Goal: Task Accomplishment & Management: Manage account settings

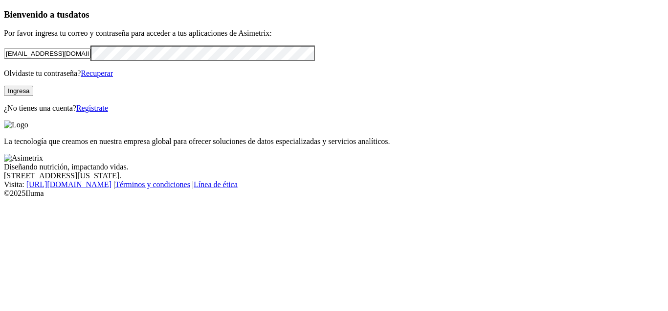
click at [33, 96] on button "Ingresa" at bounding box center [18, 91] width 29 height 10
click at [113, 77] on link "Recuperar" at bounding box center [97, 73] width 32 height 8
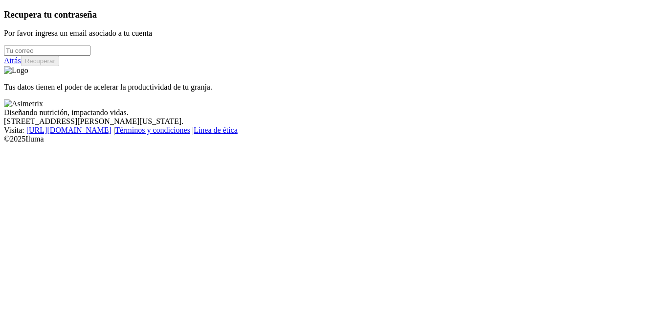
click at [90, 56] on input "email" at bounding box center [47, 50] width 87 height 10
type input "[EMAIL_ADDRESS][DOMAIN_NAME]"
click at [59, 66] on button "Recuperar" at bounding box center [40, 61] width 38 height 10
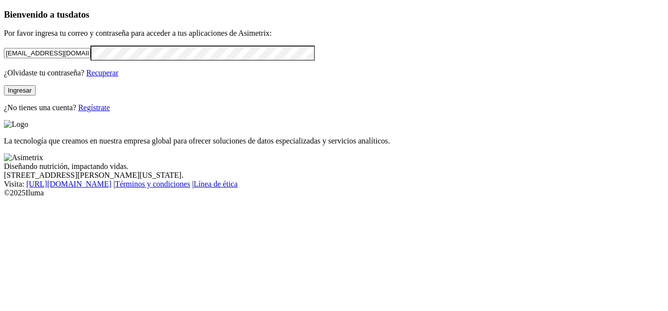
click input "submit" at bounding box center [0, 0] width 0 height 0
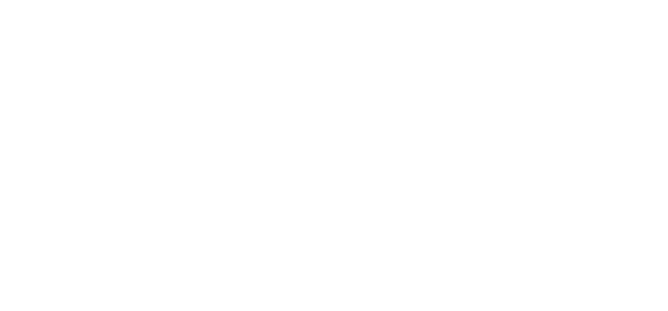
drag, startPoint x: 499, startPoint y: 60, endPoint x: 498, endPoint y: 53, distance: 6.4
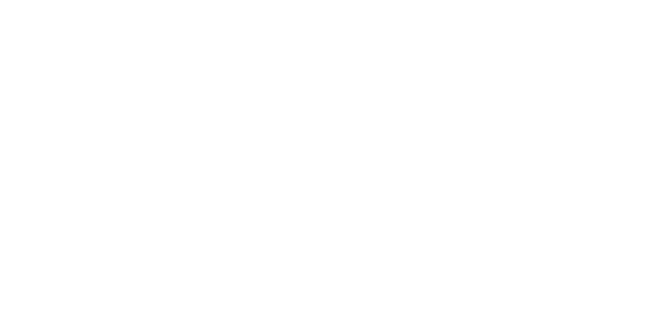
drag, startPoint x: 493, startPoint y: 219, endPoint x: 492, endPoint y: 213, distance: 6.0
drag, startPoint x: 493, startPoint y: 232, endPoint x: 566, endPoint y: 213, distance: 75.7
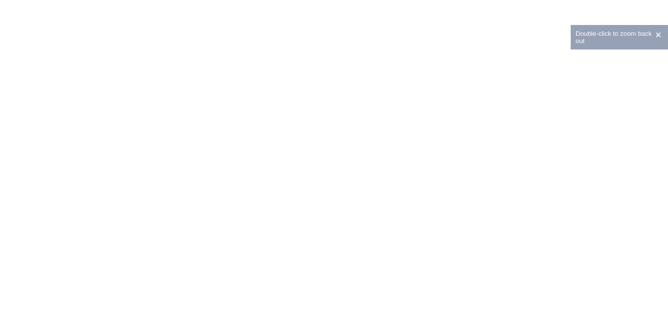
drag, startPoint x: 475, startPoint y: 196, endPoint x: 468, endPoint y: 232, distance: 36.6
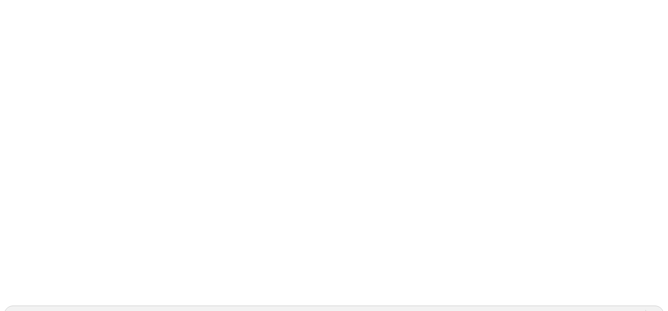
scroll to position [50, 0]
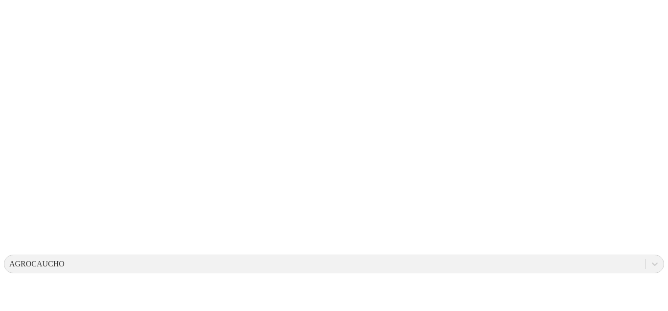
scroll to position [0, 0]
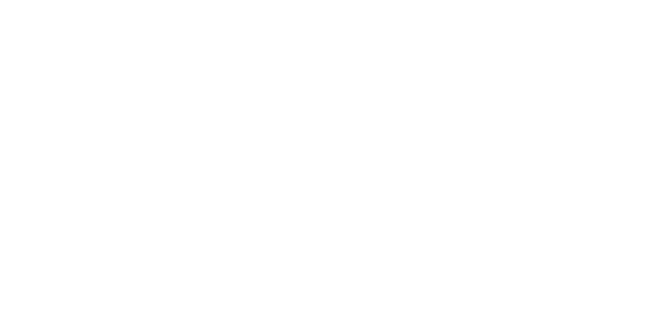
drag, startPoint x: 296, startPoint y: 222, endPoint x: 284, endPoint y: 226, distance: 12.5
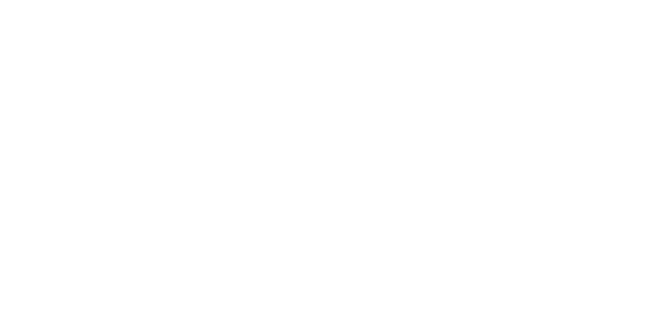
drag, startPoint x: 284, startPoint y: 226, endPoint x: 289, endPoint y: 218, distance: 9.6
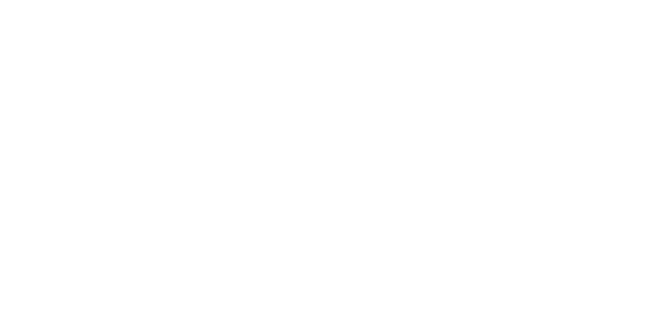
drag, startPoint x: 275, startPoint y: 197, endPoint x: 359, endPoint y: 185, distance: 84.5
drag, startPoint x: 359, startPoint y: 185, endPoint x: 246, endPoint y: 204, distance: 115.2
drag, startPoint x: 246, startPoint y: 204, endPoint x: 342, endPoint y: 251, distance: 107.2
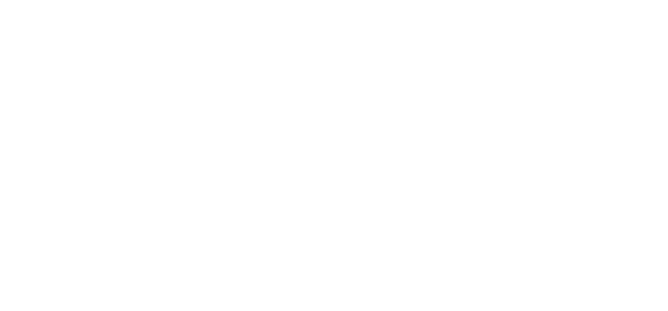
drag, startPoint x: 318, startPoint y: 200, endPoint x: 235, endPoint y: 216, distance: 84.3
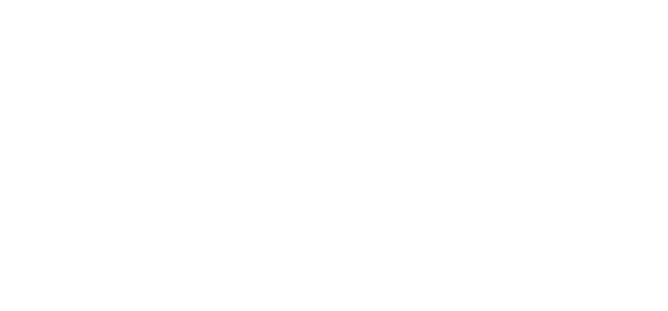
drag, startPoint x: 235, startPoint y: 216, endPoint x: 522, endPoint y: 227, distance: 287.3
drag, startPoint x: 270, startPoint y: 184, endPoint x: 364, endPoint y: 188, distance: 94.5
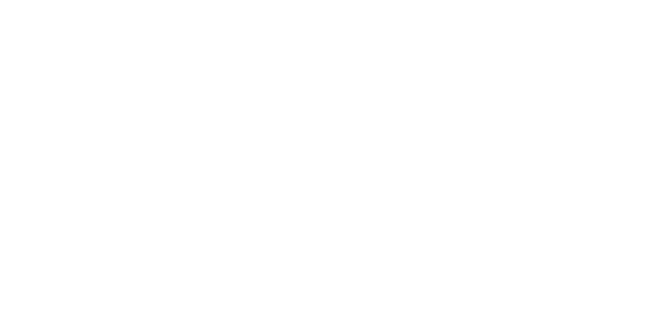
drag, startPoint x: 281, startPoint y: 176, endPoint x: 357, endPoint y: 258, distance: 112.1
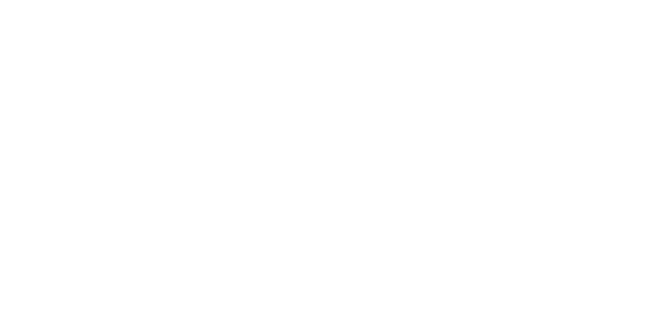
drag, startPoint x: 290, startPoint y: 157, endPoint x: 495, endPoint y: 303, distance: 252.6
